Goal: Navigation & Orientation: Find specific page/section

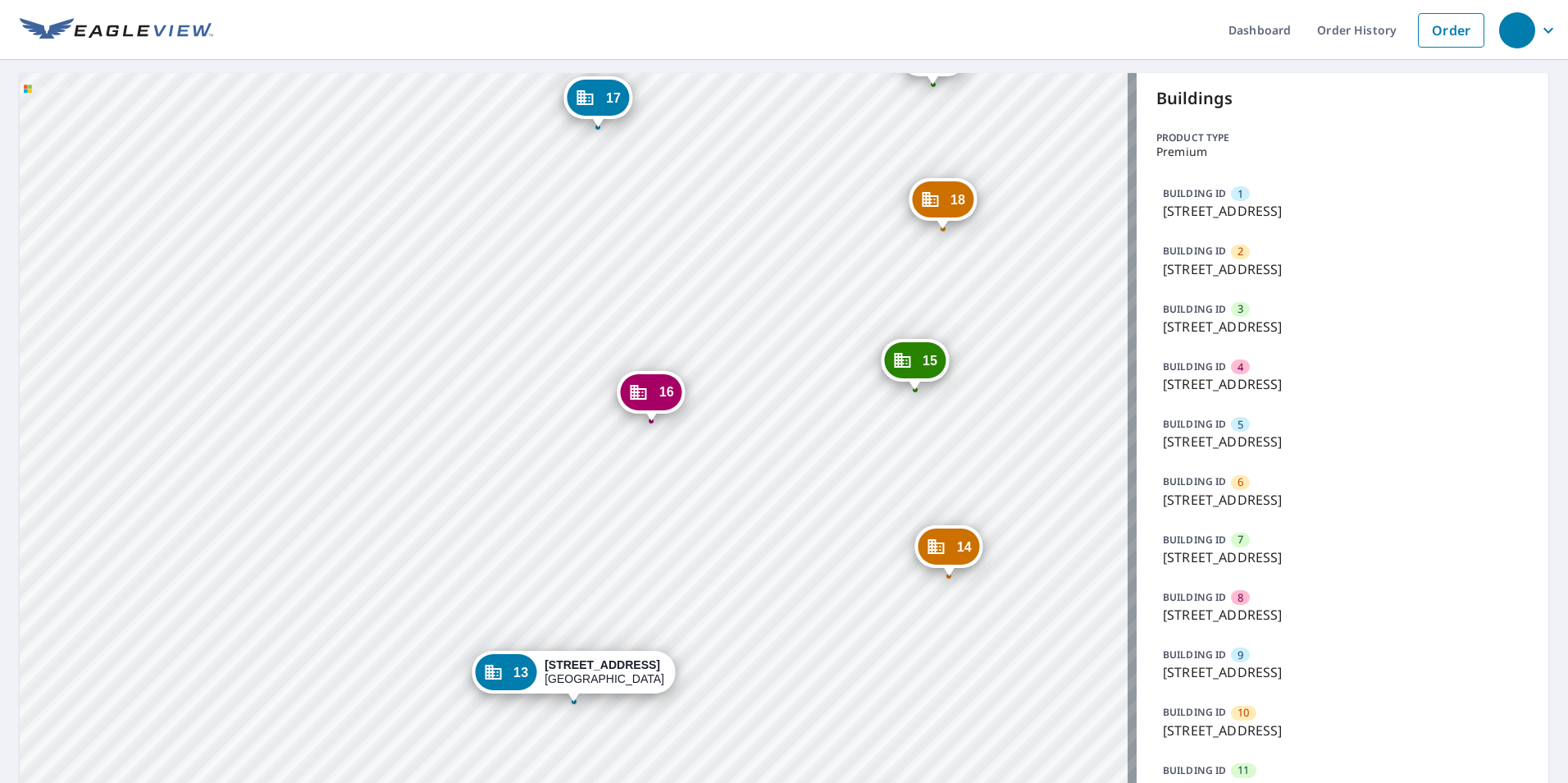
scroll to position [246, 0]
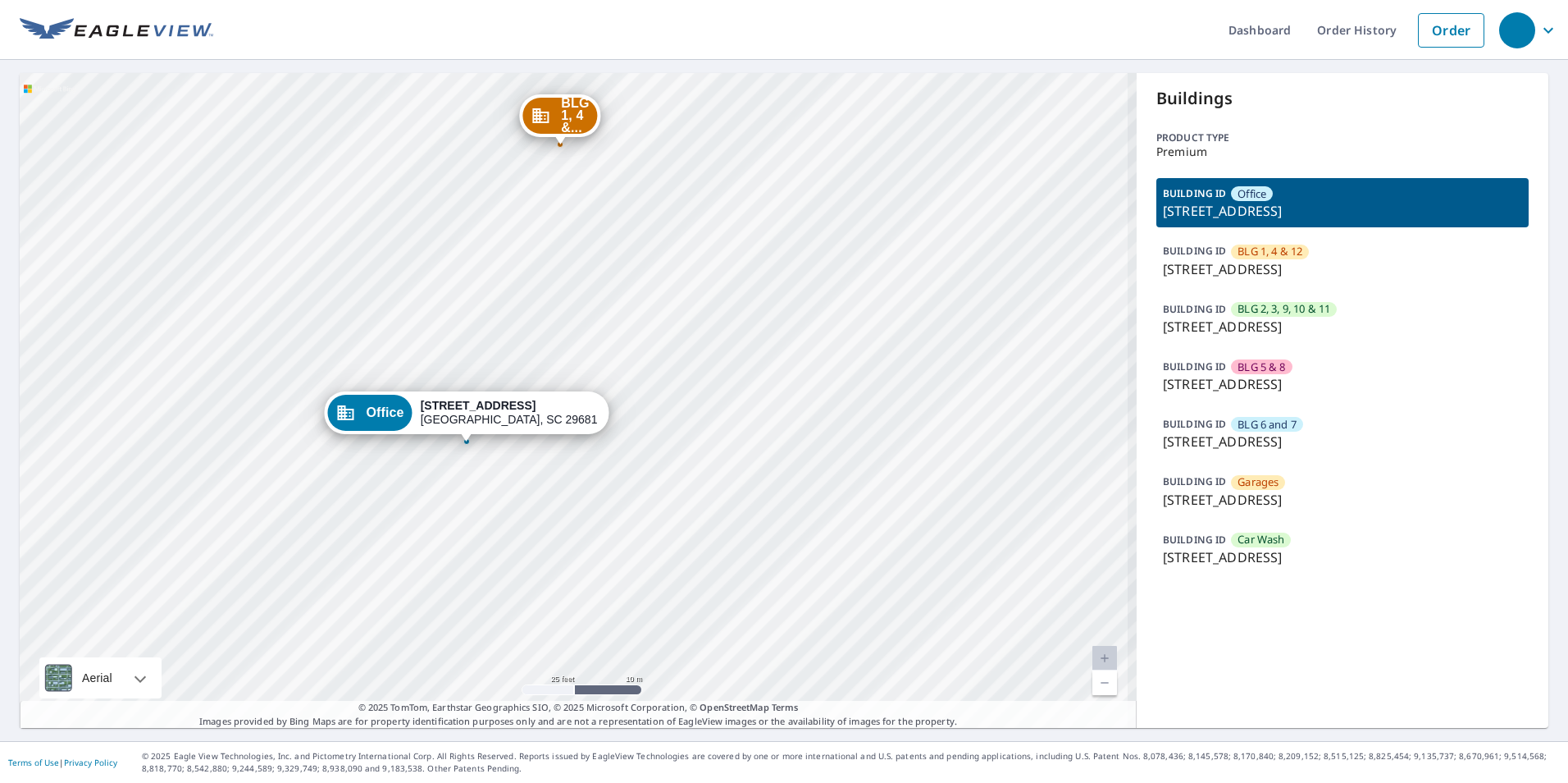
drag, startPoint x: 559, startPoint y: 421, endPoint x: 557, endPoint y: 352, distance: 69.0
click at [564, 367] on div "BLG 1, 4 &... 535 Brookwood Point Pl Simpsonville, SC 29681 BLG 2, 3, ... 535 B…" at bounding box center [577, 400] width 1117 height 655
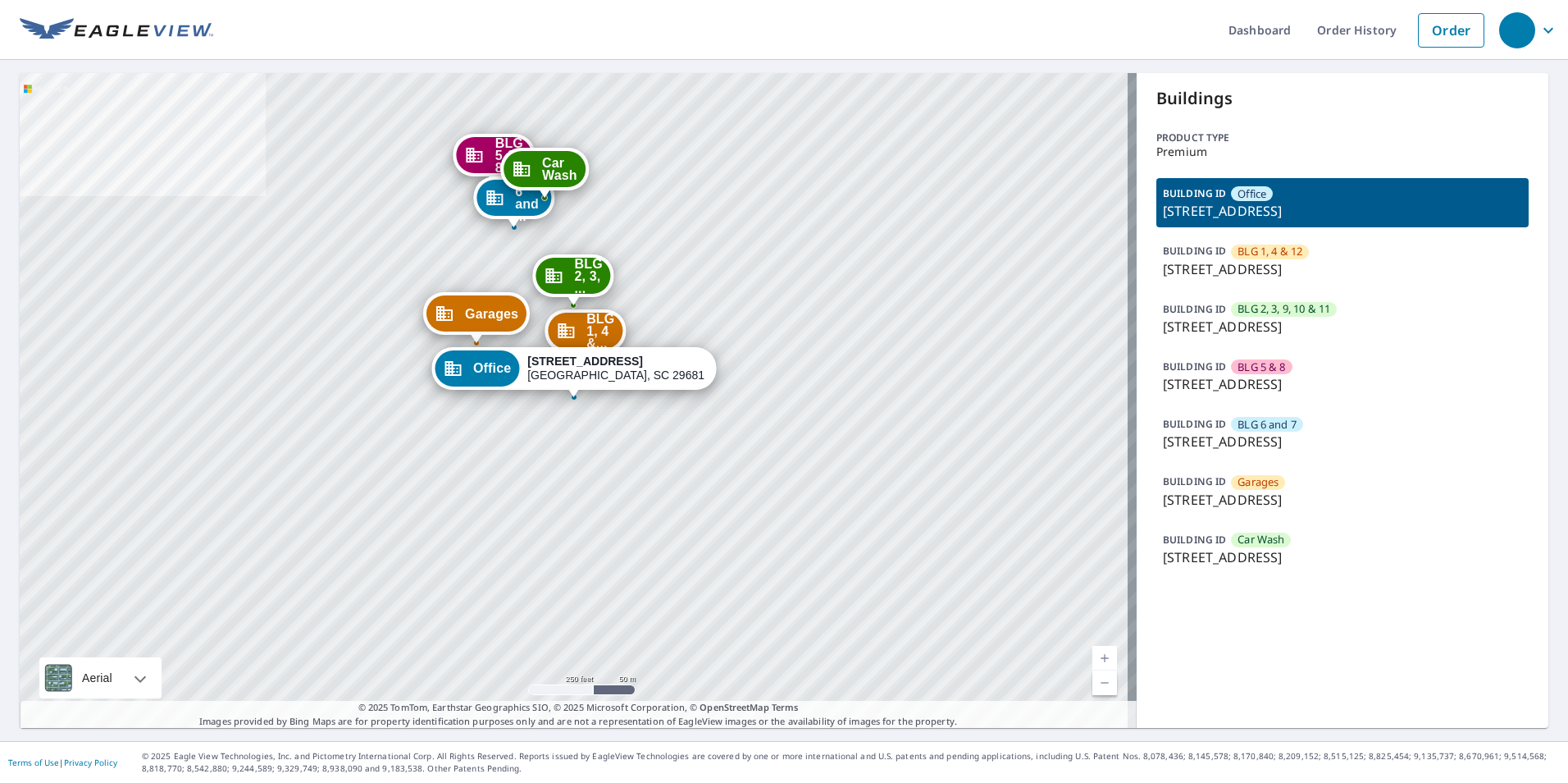
click at [1305, 338] on div "BUILDING ID BLG 2, 3, 9, 10 & 11 535 Brookwood Point Pl, Simpsonville, SC, 29681" at bounding box center [1342, 318] width 372 height 50
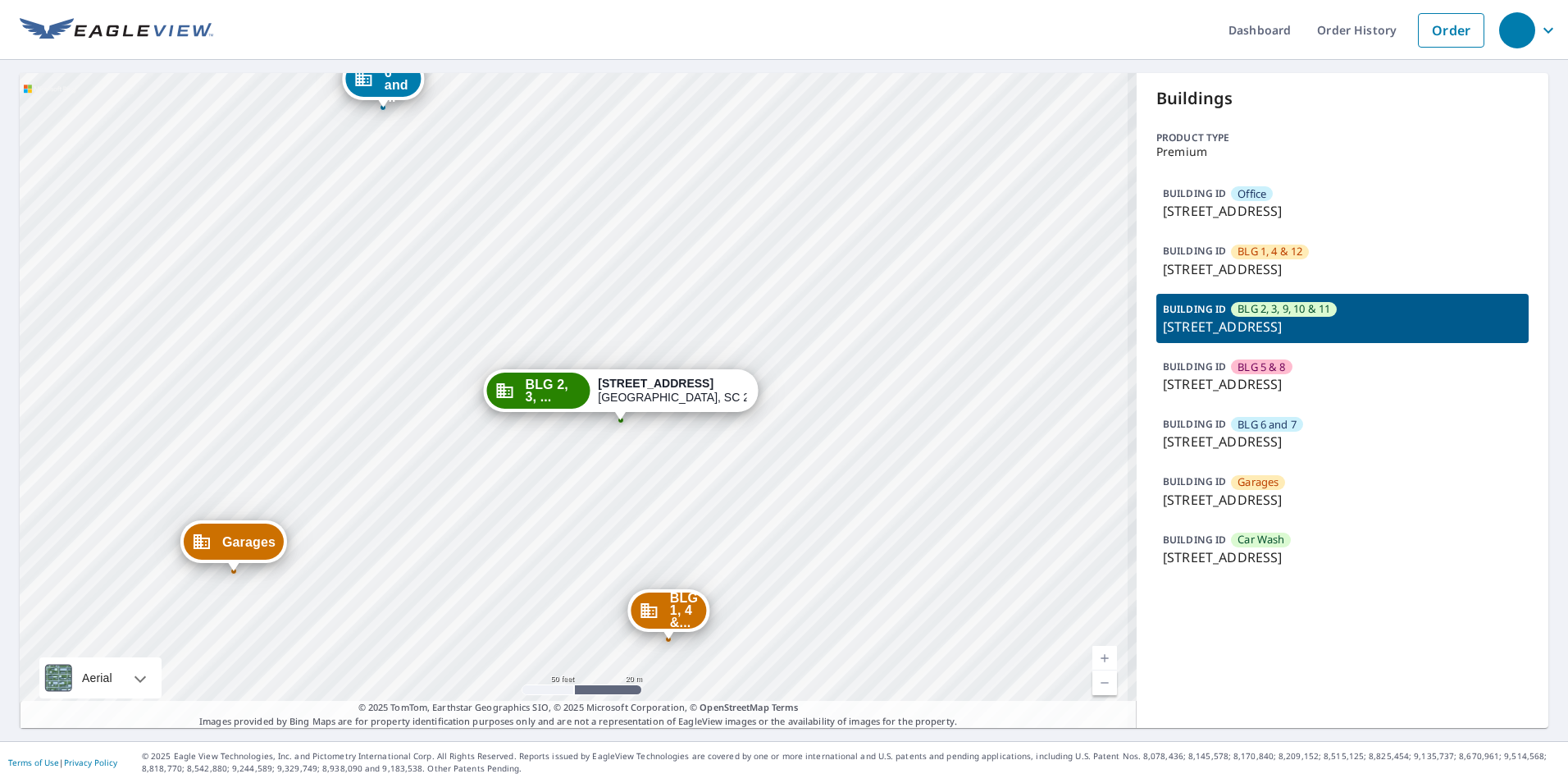
drag, startPoint x: 599, startPoint y: 376, endPoint x: 589, endPoint y: 346, distance: 31.6
click at [587, 347] on div "Office 535 Brookwood Point Pl Simpsonville, SC 29681 BLG 1, 4 &... 535 Brookwoo…" at bounding box center [577, 400] width 1117 height 655
